Goal: Task Accomplishment & Management: Use online tool/utility

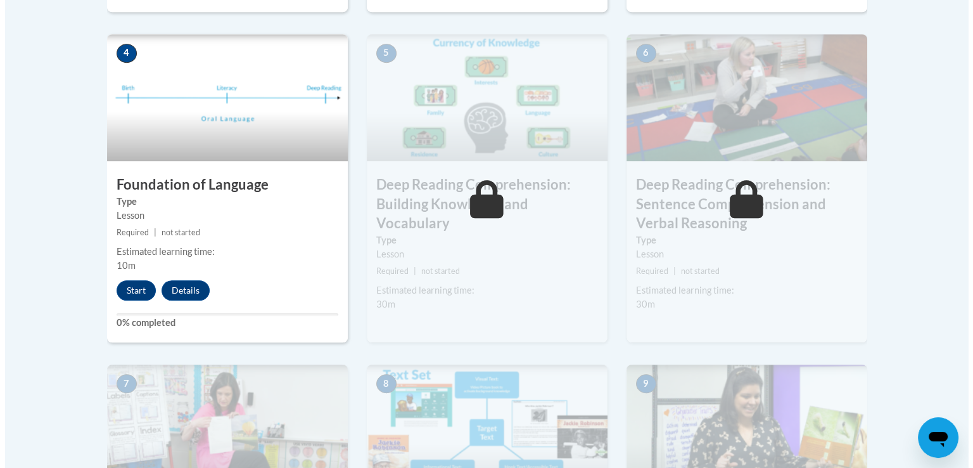
scroll to position [761, 0]
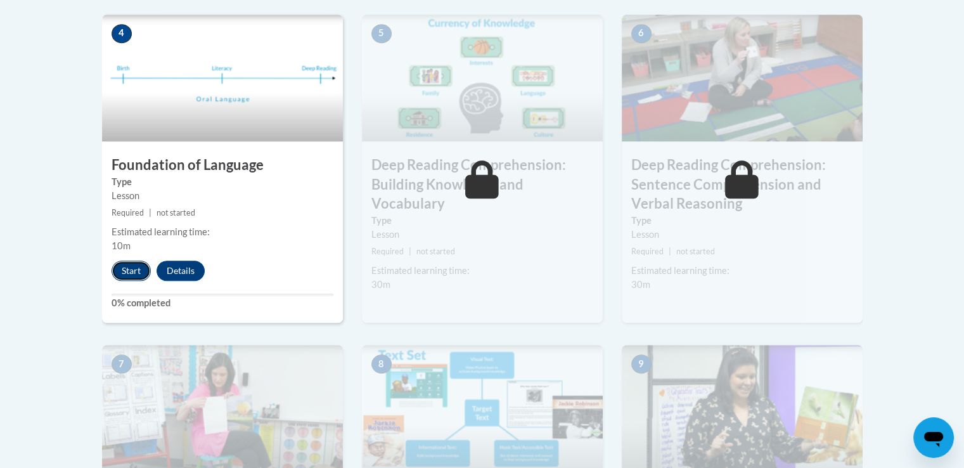
click at [147, 267] on button "Start" at bounding box center [131, 270] width 39 height 20
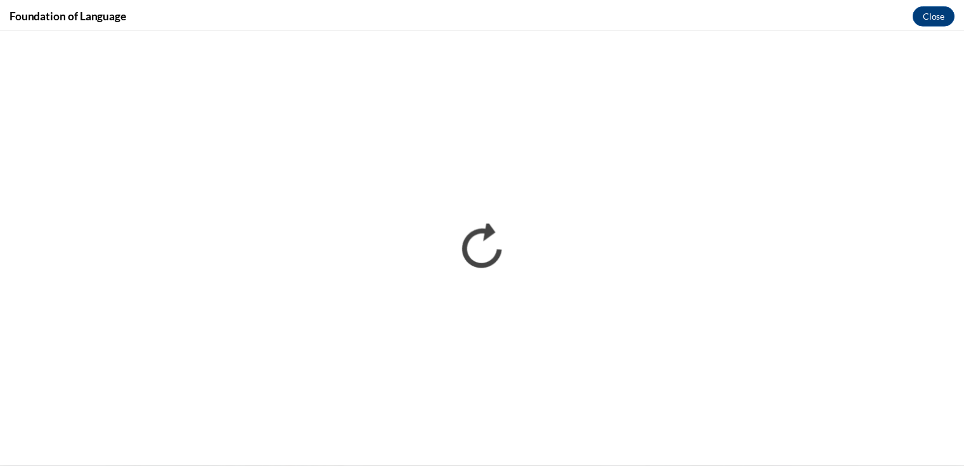
scroll to position [0, 0]
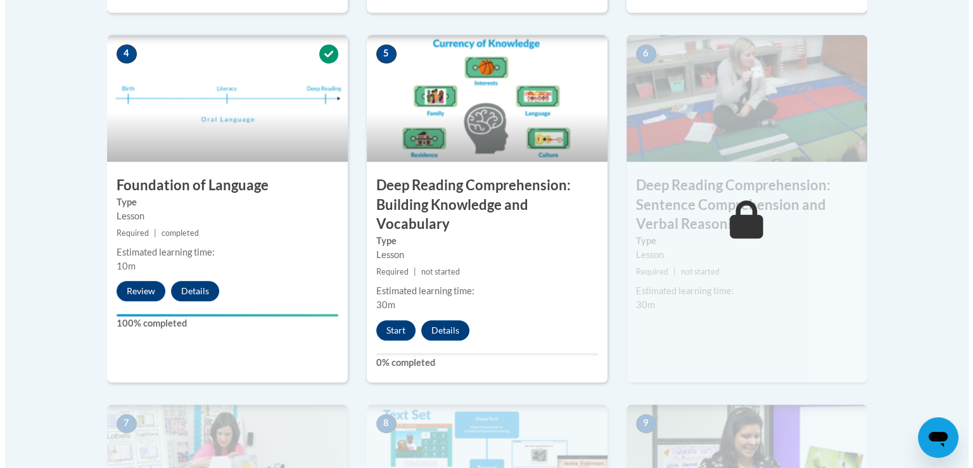
scroll to position [994, 0]
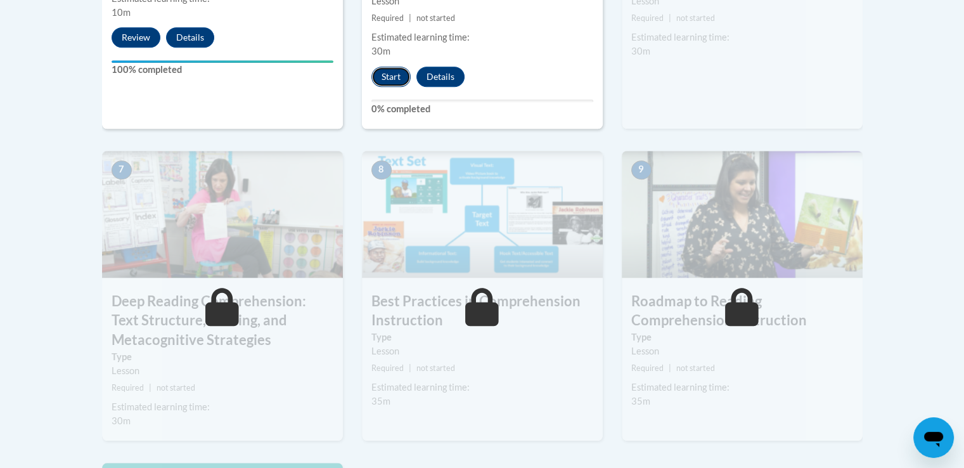
click at [389, 74] on button "Start" at bounding box center [390, 77] width 39 height 20
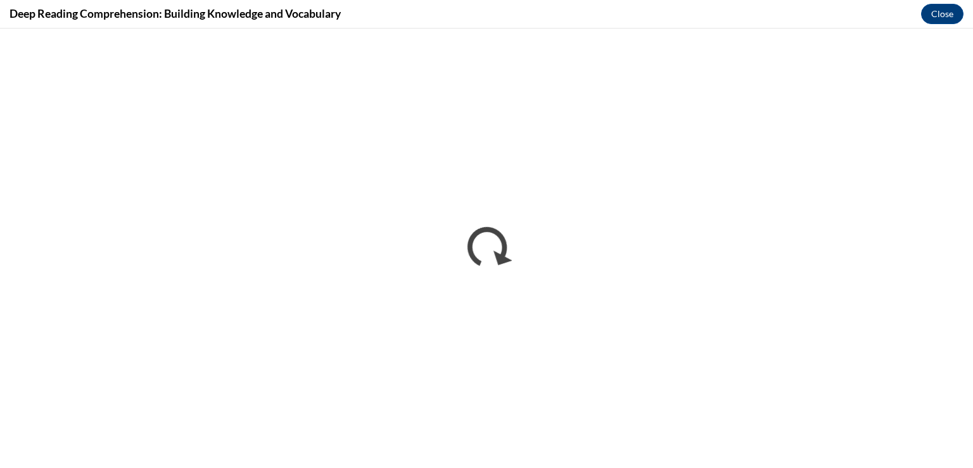
scroll to position [0, 0]
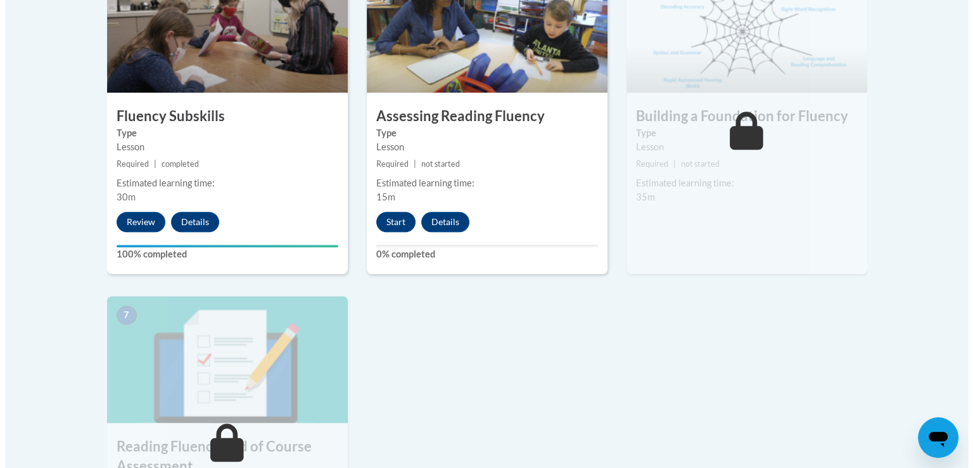
scroll to position [788, 0]
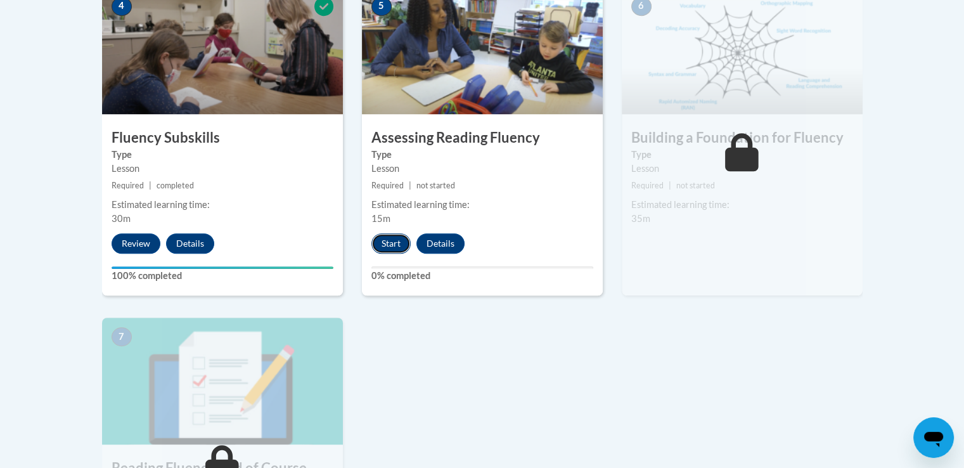
click at [388, 244] on button "Start" at bounding box center [390, 243] width 39 height 20
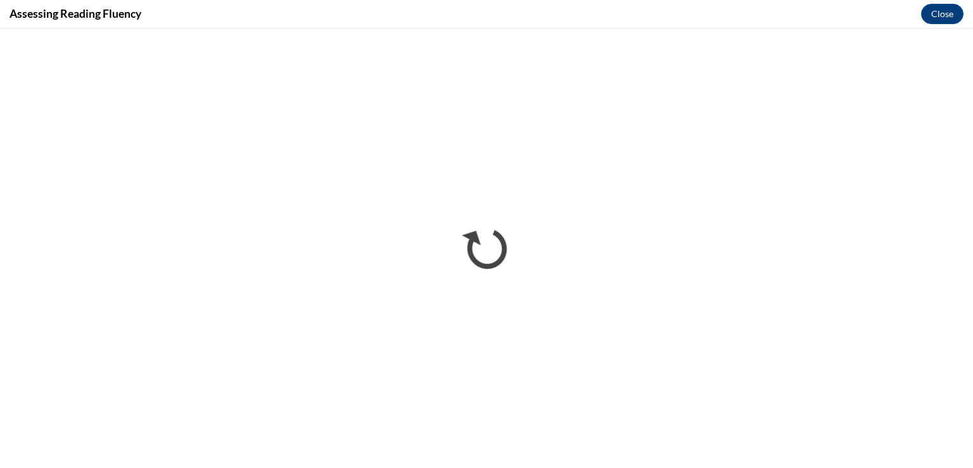
scroll to position [0, 0]
